Goal: Information Seeking & Learning: Understand process/instructions

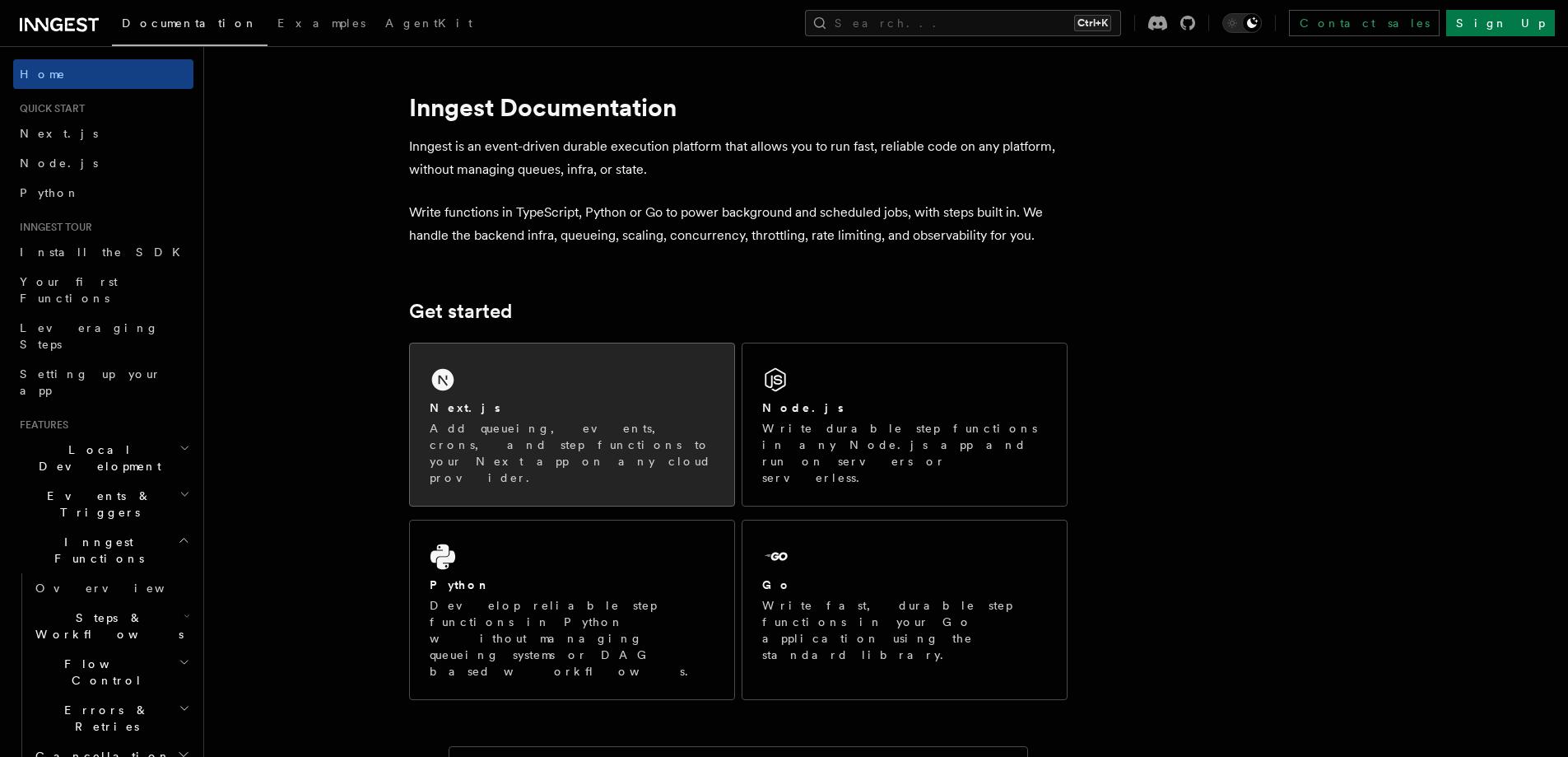
click at [650, 401] on div "Next.js" at bounding box center [572, 408] width 285 height 17
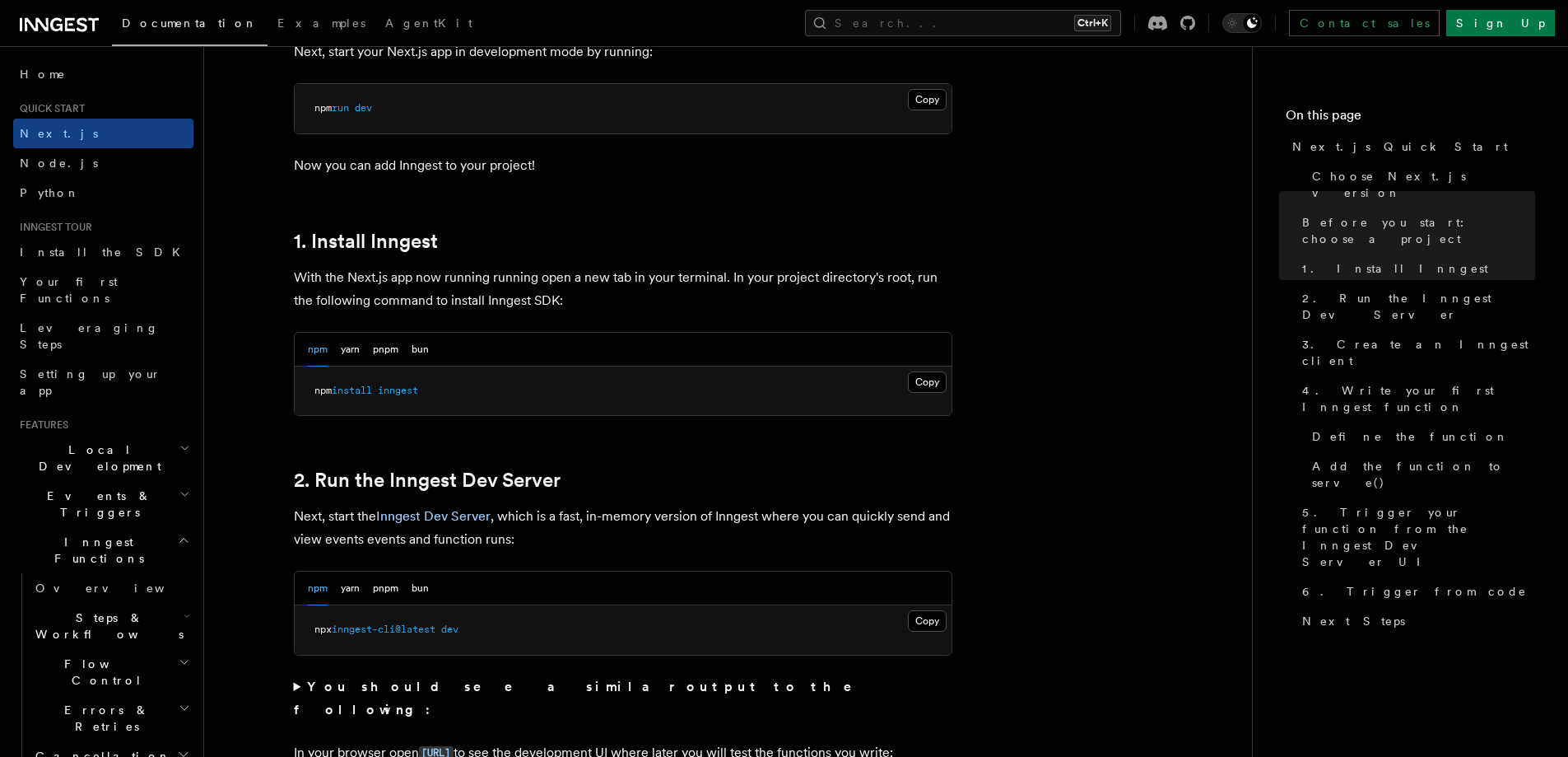
scroll to position [823, 0]
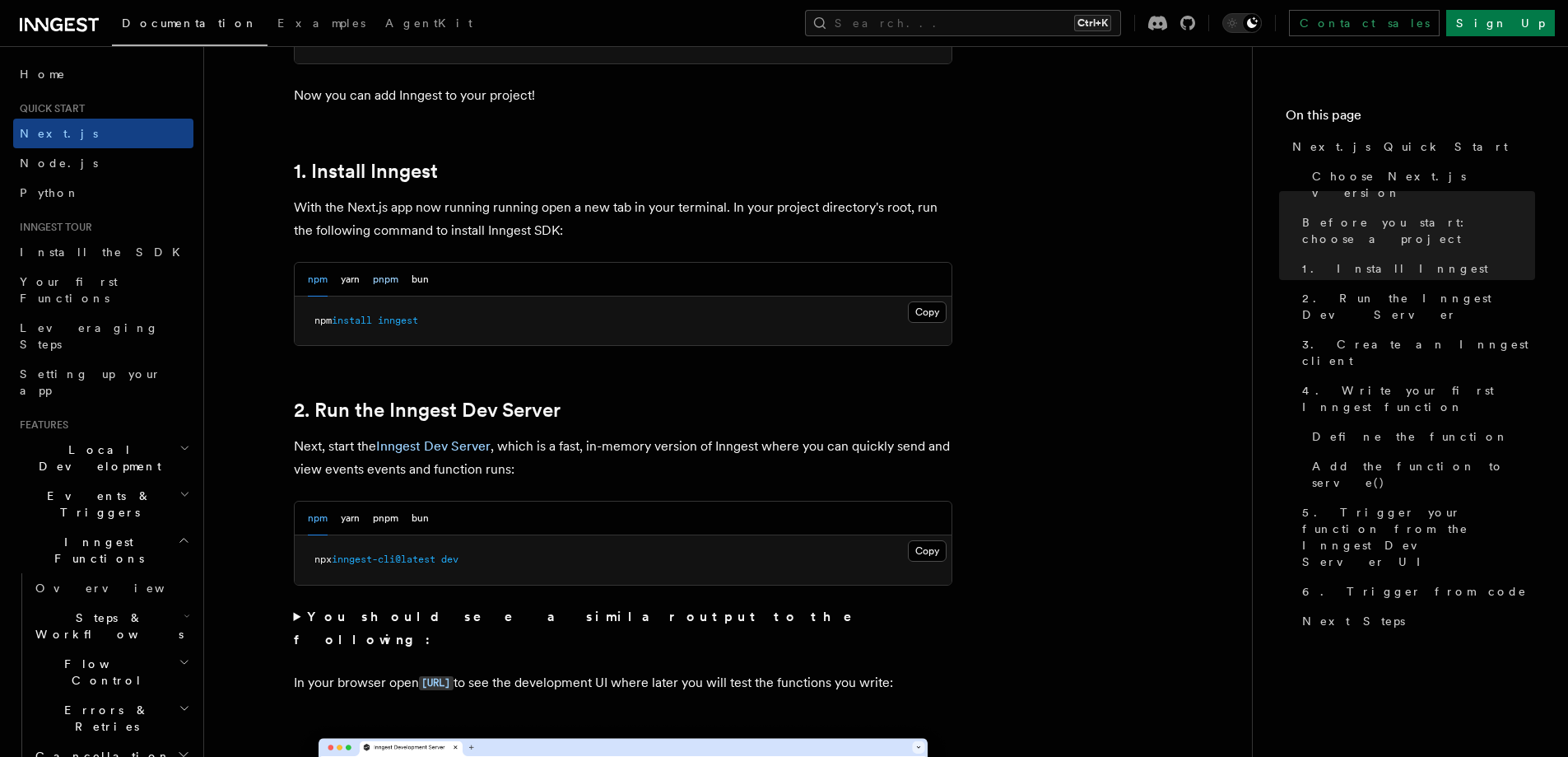
click at [383, 272] on button "pnpm" at bounding box center [386, 280] width 25 height 34
click at [933, 307] on button "Copy Copied" at bounding box center [927, 311] width 39 height 21
click at [927, 551] on button "Copy Copied" at bounding box center [927, 550] width 39 height 21
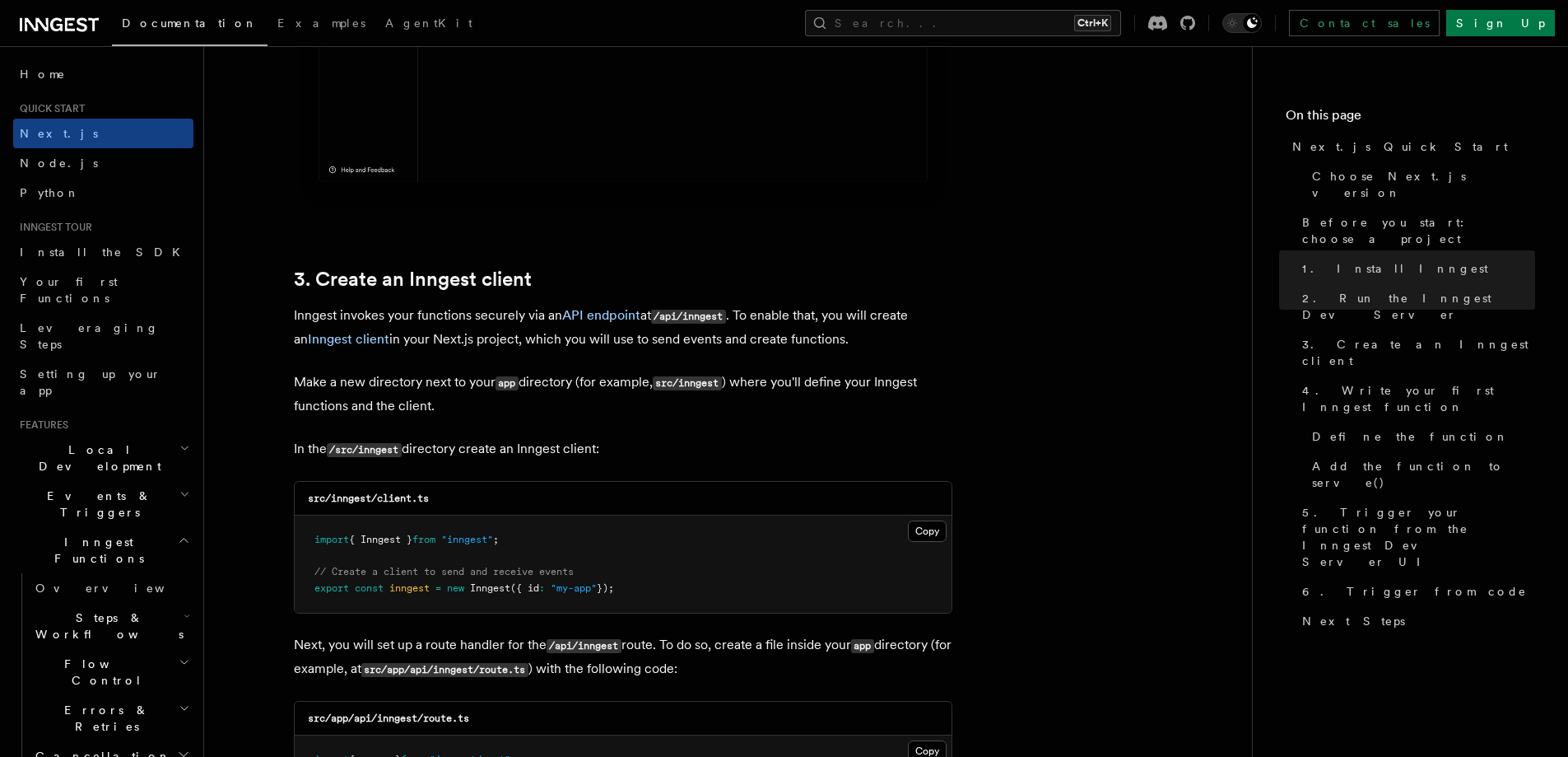
scroll to position [1812, 0]
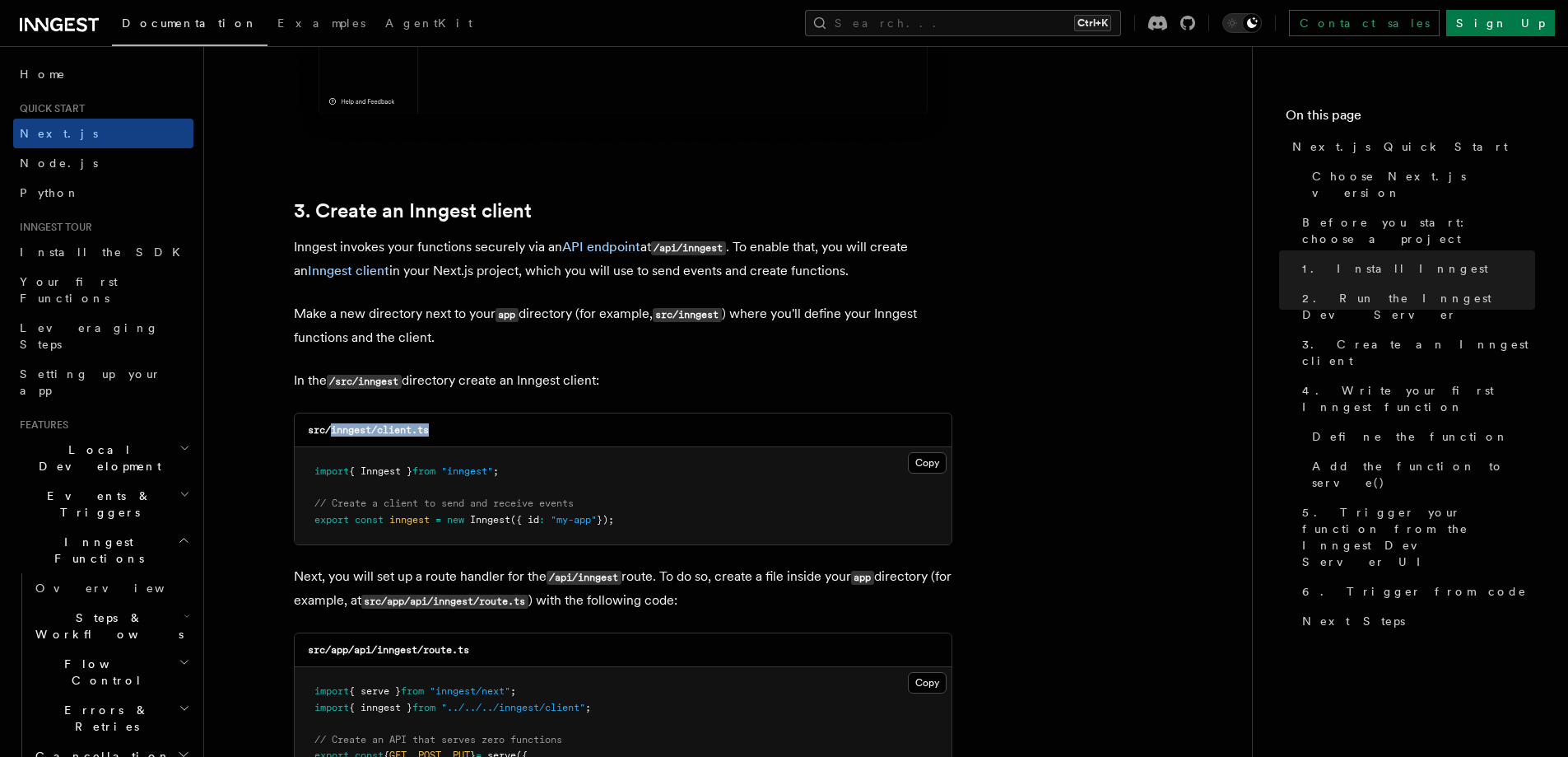
drag, startPoint x: 330, startPoint y: 429, endPoint x: 459, endPoint y: 430, distance: 129.0
click at [459, 430] on div "src/inngest/client.ts" at bounding box center [623, 430] width 657 height 34
copy code "inngest/client.ts"
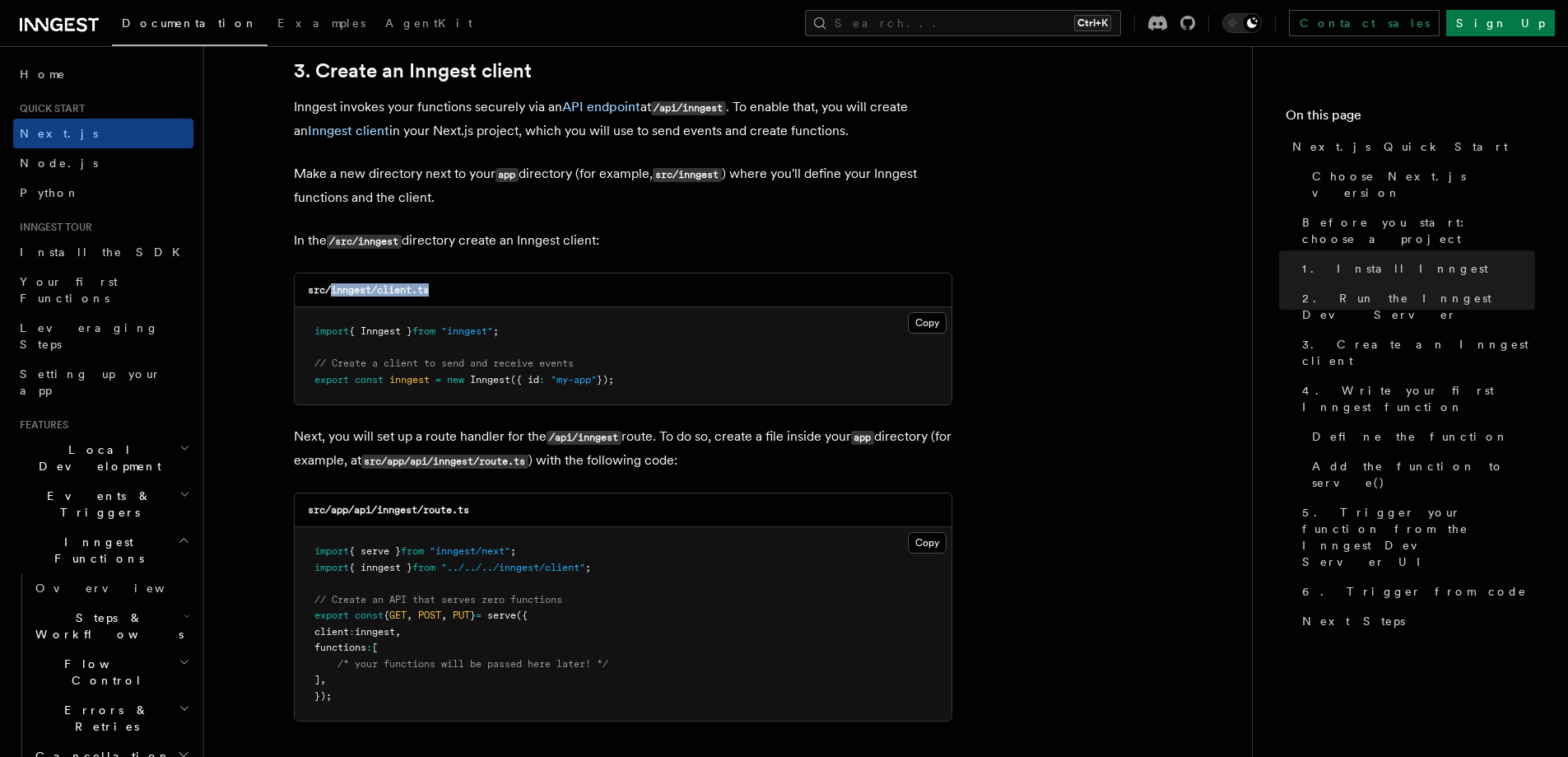
scroll to position [1977, 0]
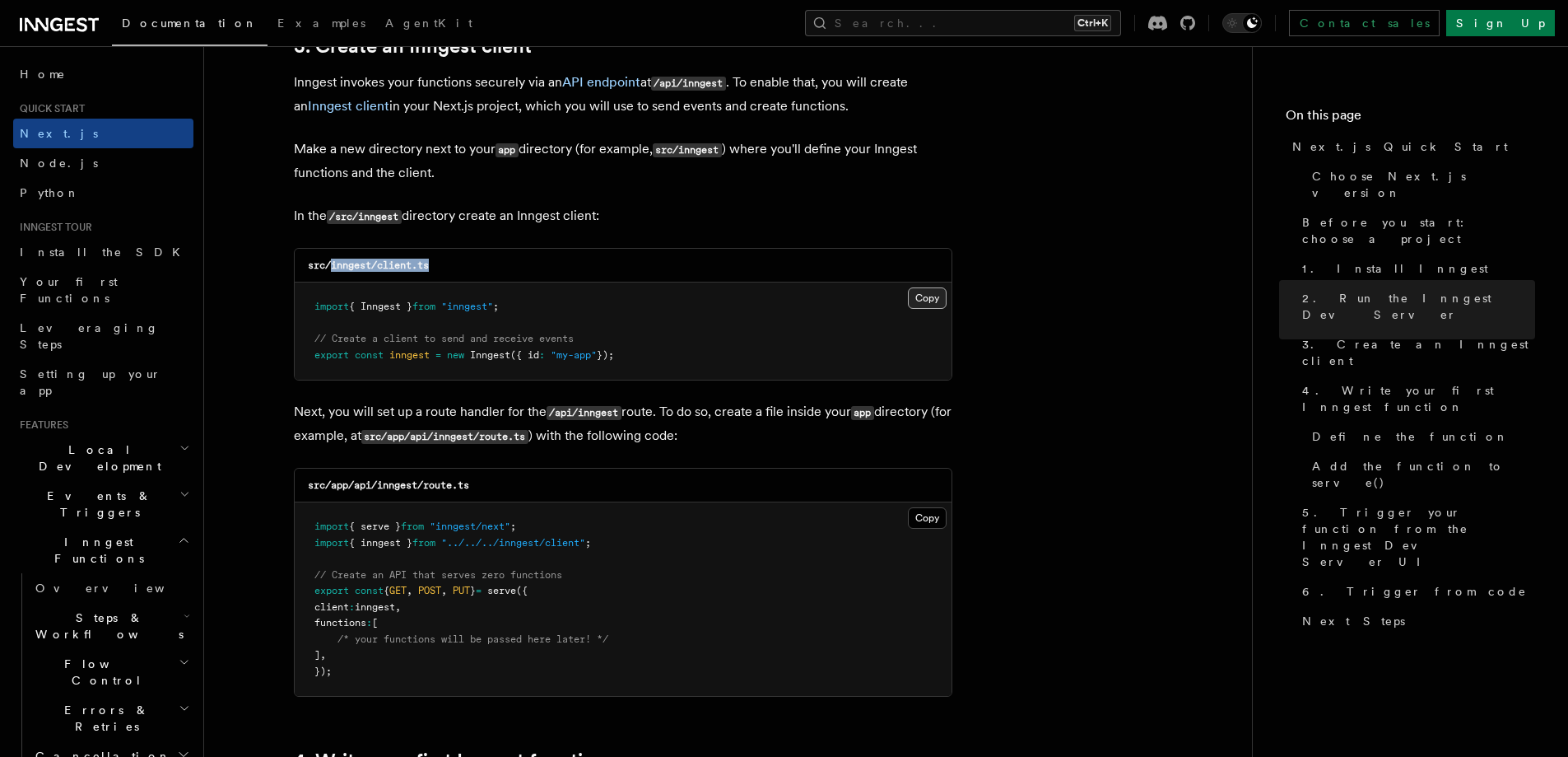
click at [929, 297] on button "Copy Copied" at bounding box center [927, 298] width 39 height 21
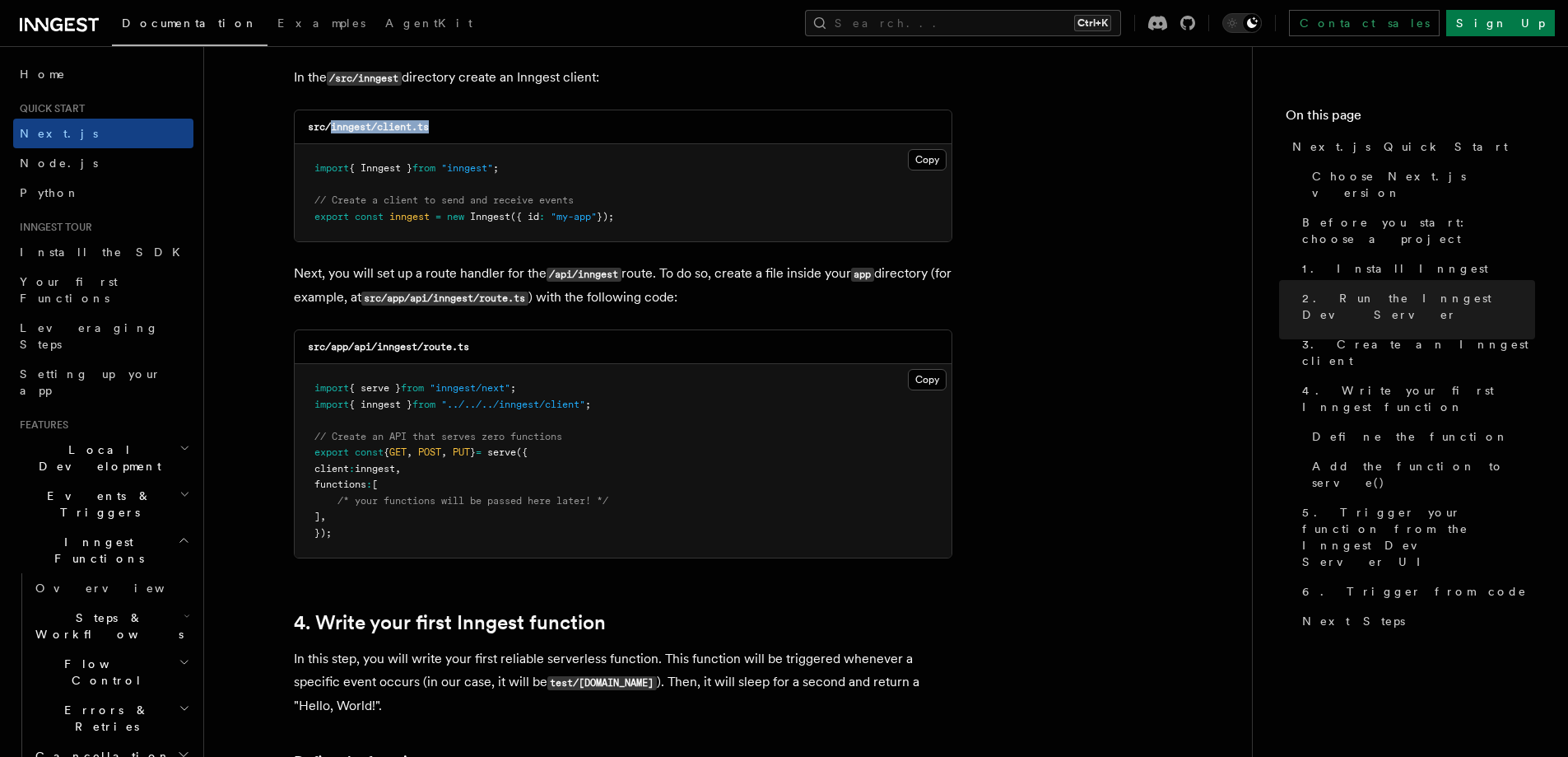
scroll to position [2141, 0]
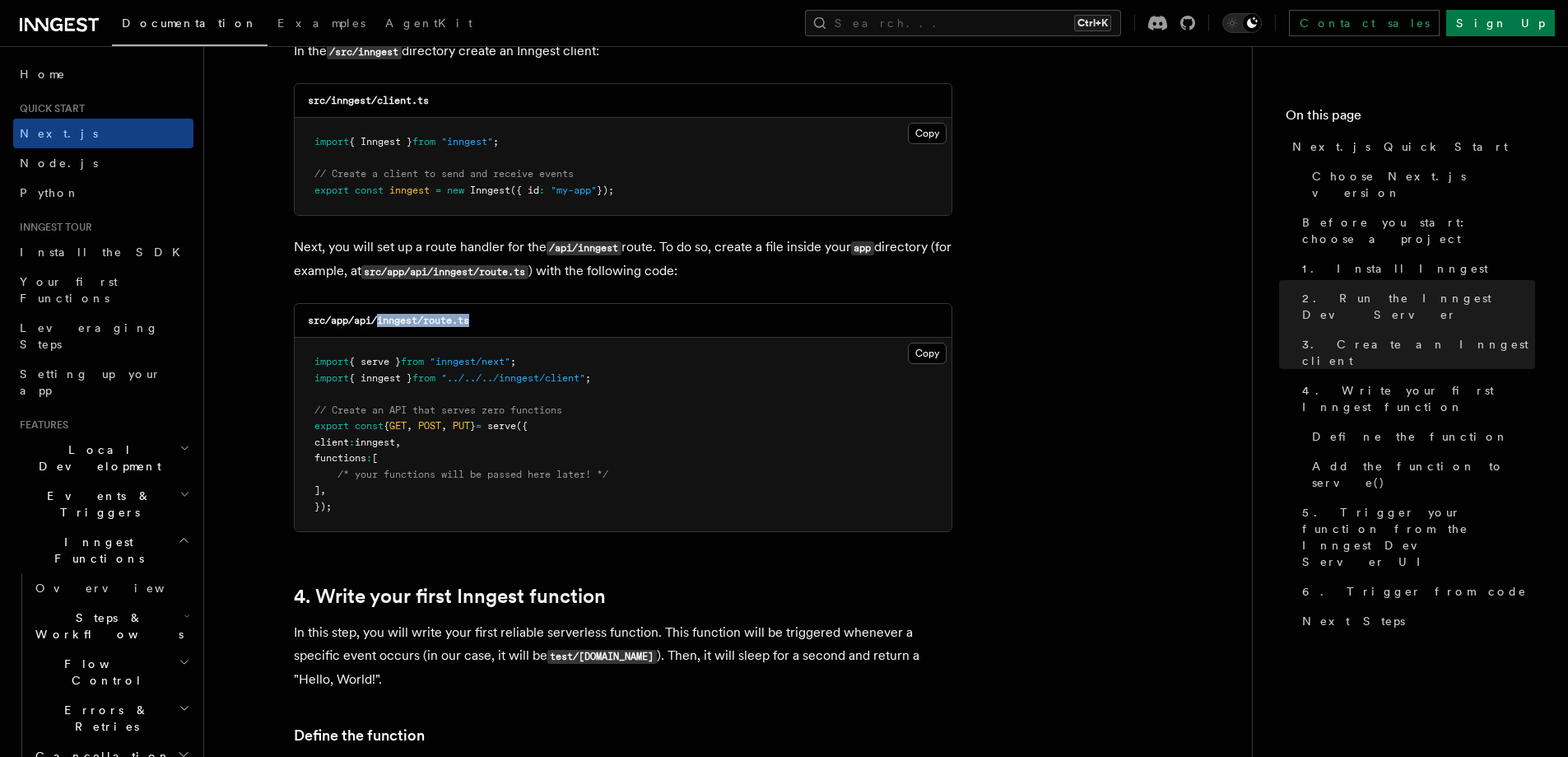
drag, startPoint x: 378, startPoint y: 323, endPoint x: 483, endPoint y: 320, distance: 105.0
click at [483, 320] on div "src/app/api/inngest/route.ts" at bounding box center [623, 321] width 657 height 34
copy code "inngest/route.ts"
click at [652, 390] on pre "import { serve } from "inngest/next" ; import { inngest } from "../../../innges…" at bounding box center [623, 435] width 657 height 193
click at [926, 350] on button "Copy Copied" at bounding box center [927, 353] width 39 height 21
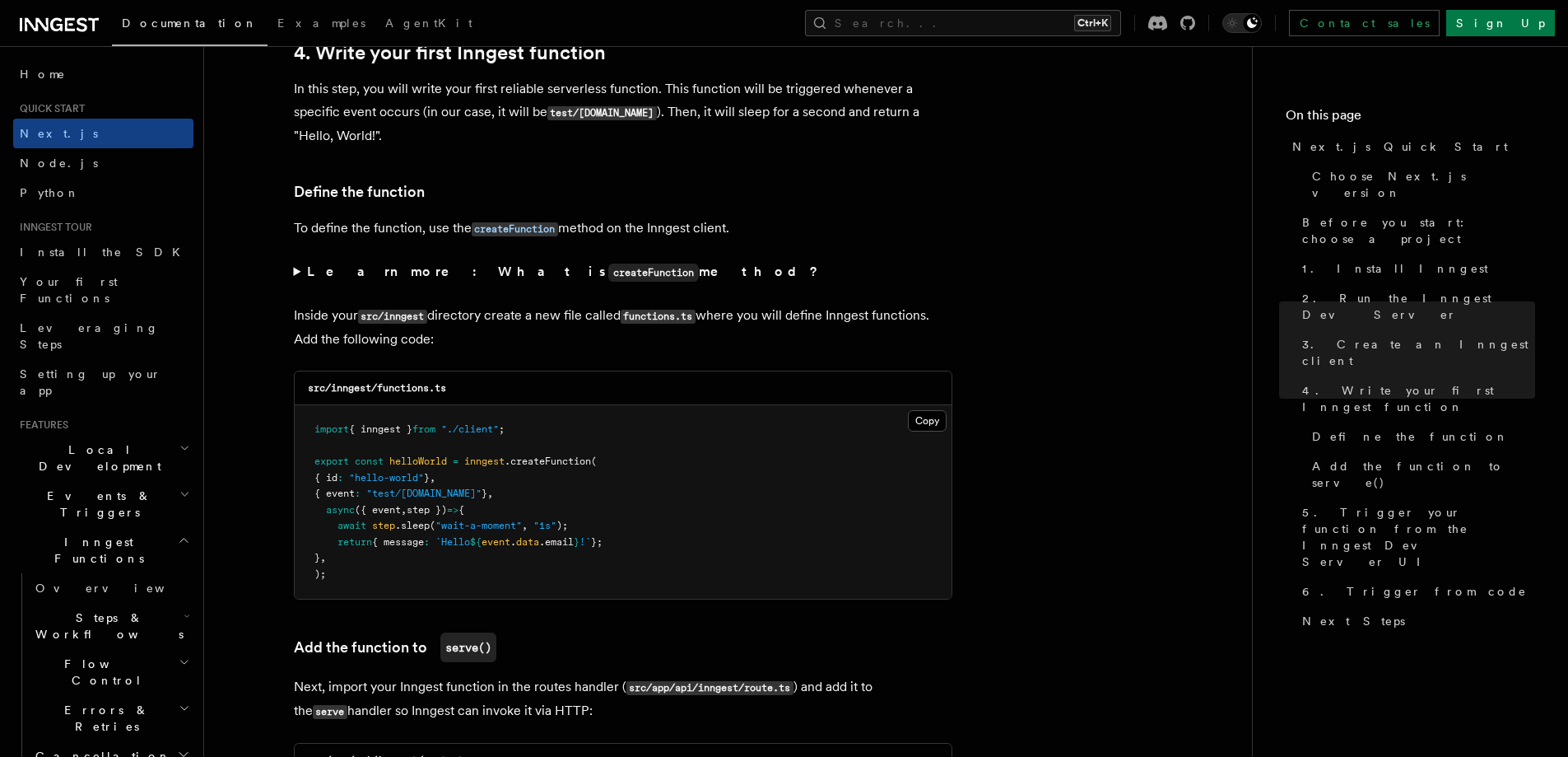
scroll to position [2717, 0]
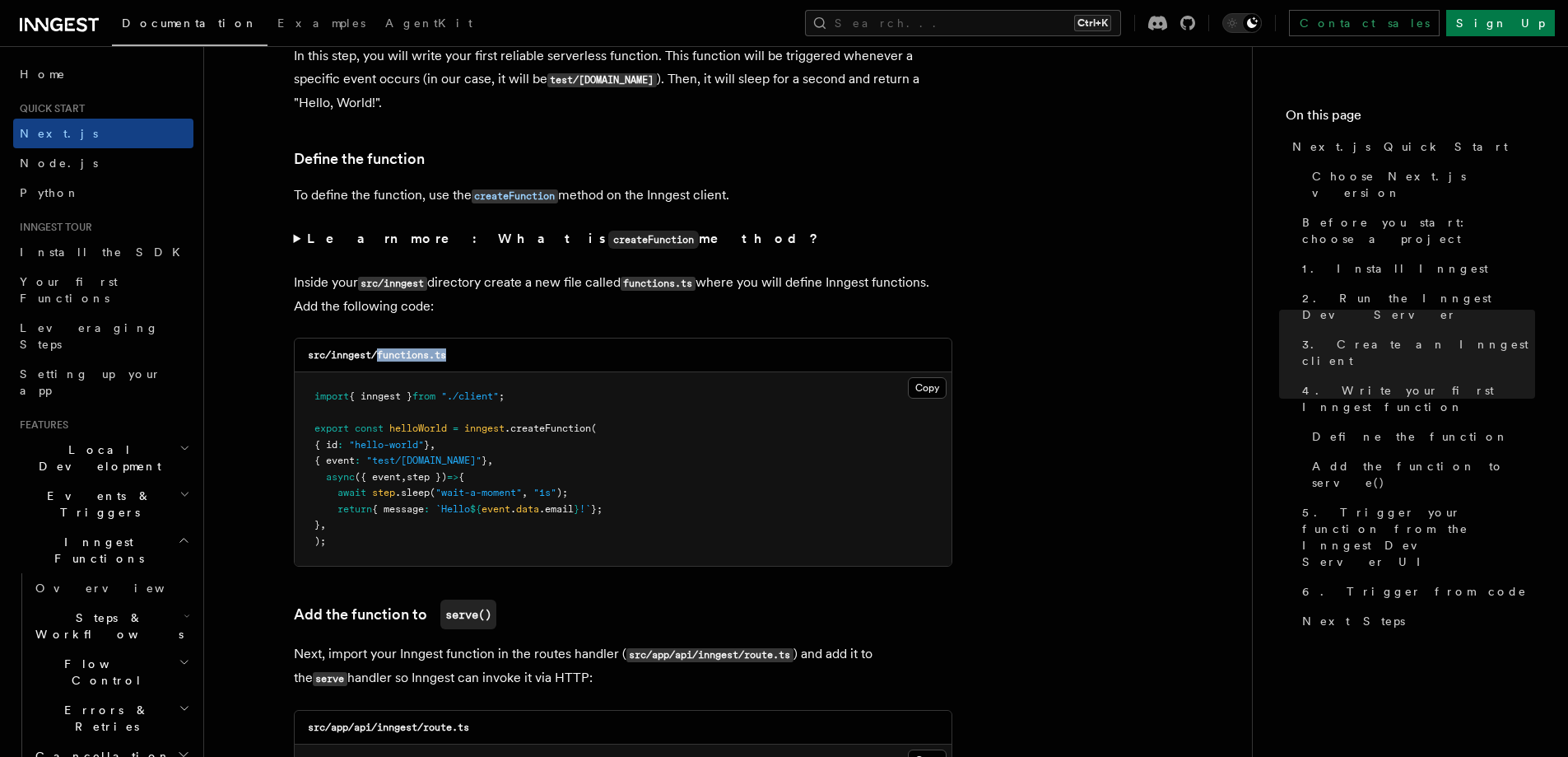
drag, startPoint x: 380, startPoint y: 353, endPoint x: 470, endPoint y: 354, distance: 90.0
click at [470, 354] on div "src/inngest/functions.ts" at bounding box center [623, 356] width 657 height 34
copy code "functions.ts"
click at [791, 470] on pre "import { inngest } from "./client" ; export const helloWorld = inngest .createF…" at bounding box center [623, 469] width 657 height 193
click at [932, 383] on button "Copy Copied" at bounding box center [927, 387] width 39 height 21
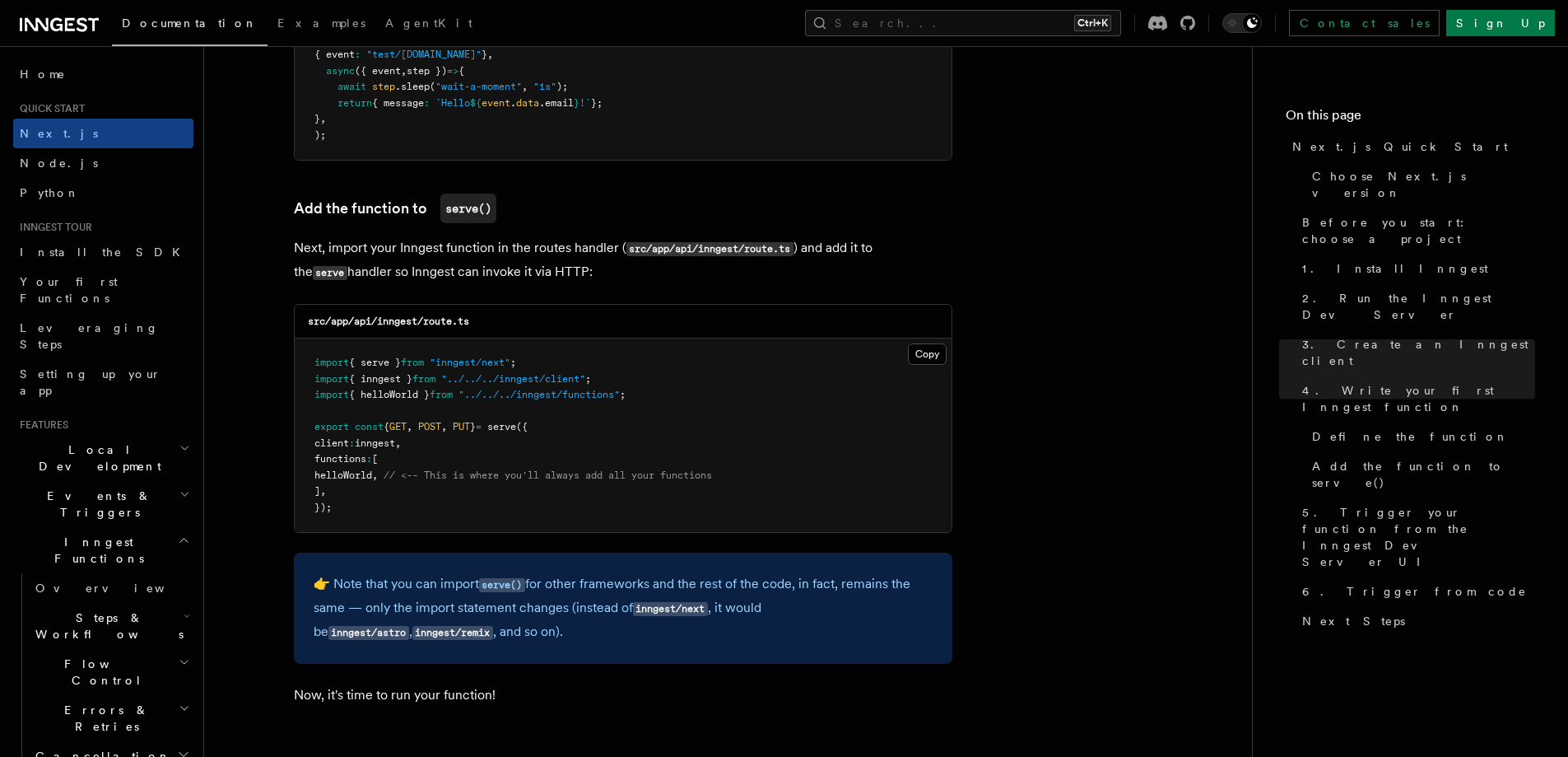
scroll to position [3129, 0]
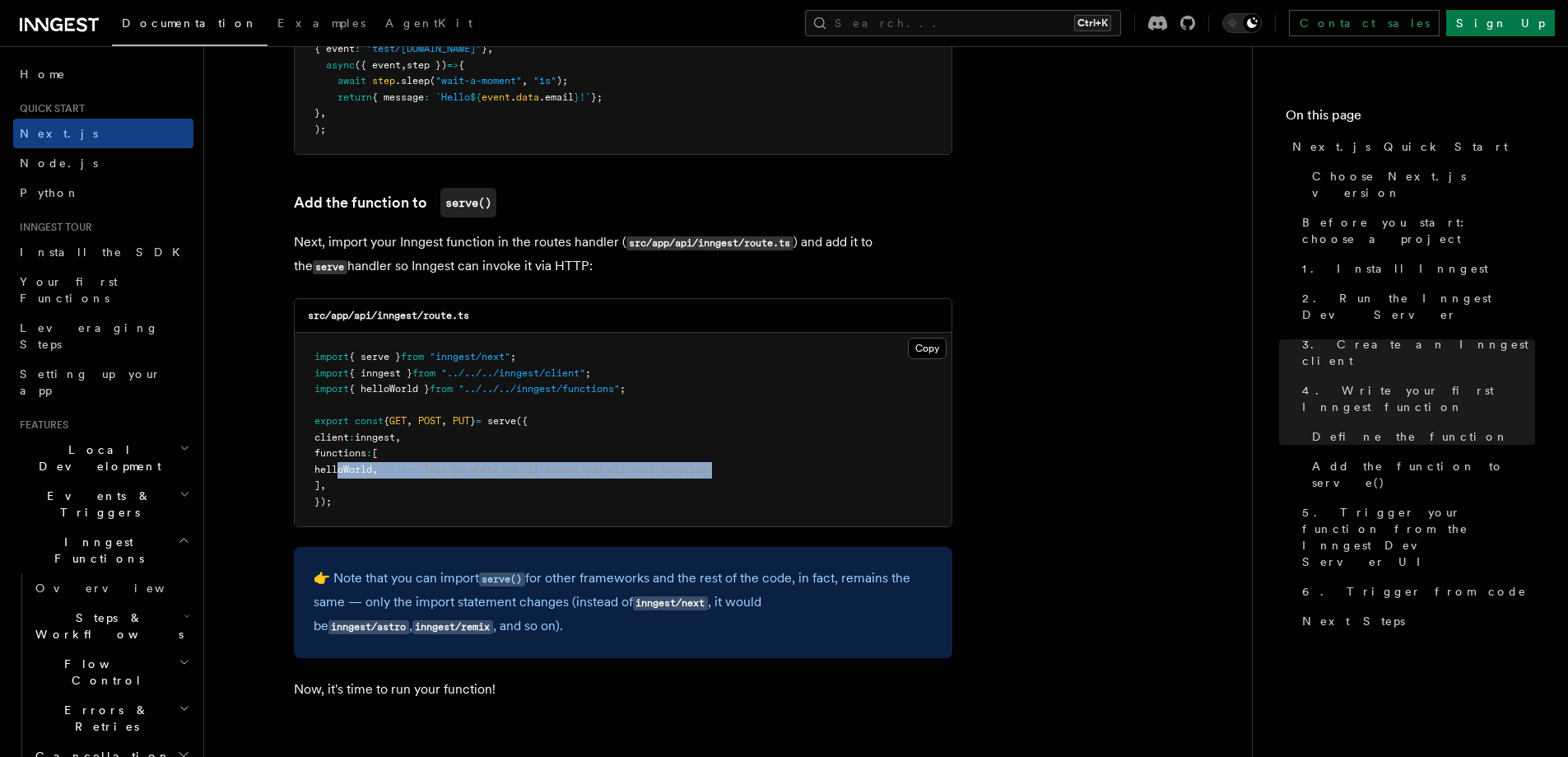
drag, startPoint x: 336, startPoint y: 469, endPoint x: 765, endPoint y: 465, distance: 429.0
click at [765, 465] on pre "import { serve } from "inngest/next" ; import { inngest } from "../../../innges…" at bounding box center [623, 429] width 657 height 193
copy span "helloWorld , // <-- This is where you'll always add all your functions"
